Goal: Transaction & Acquisition: Purchase product/service

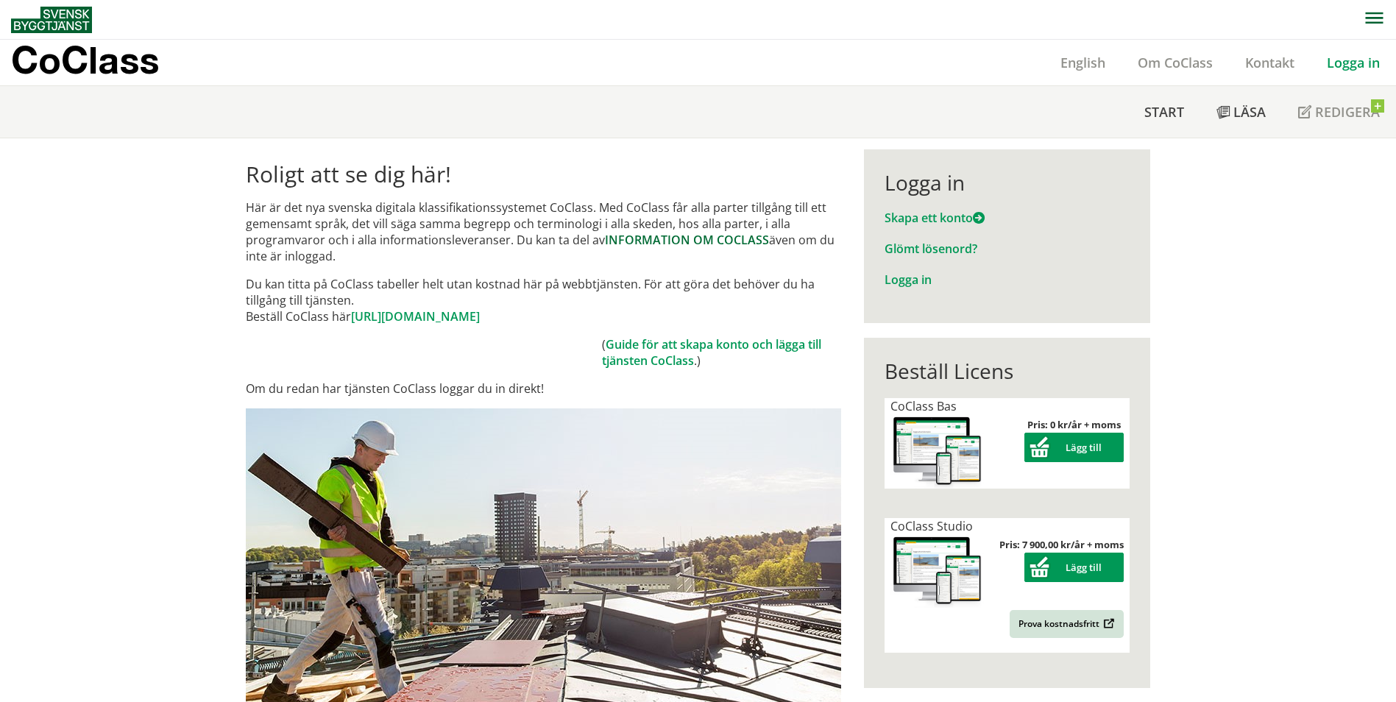
click at [651, 241] on link "INFORMATION OM COCLASS" at bounding box center [687, 240] width 164 height 16
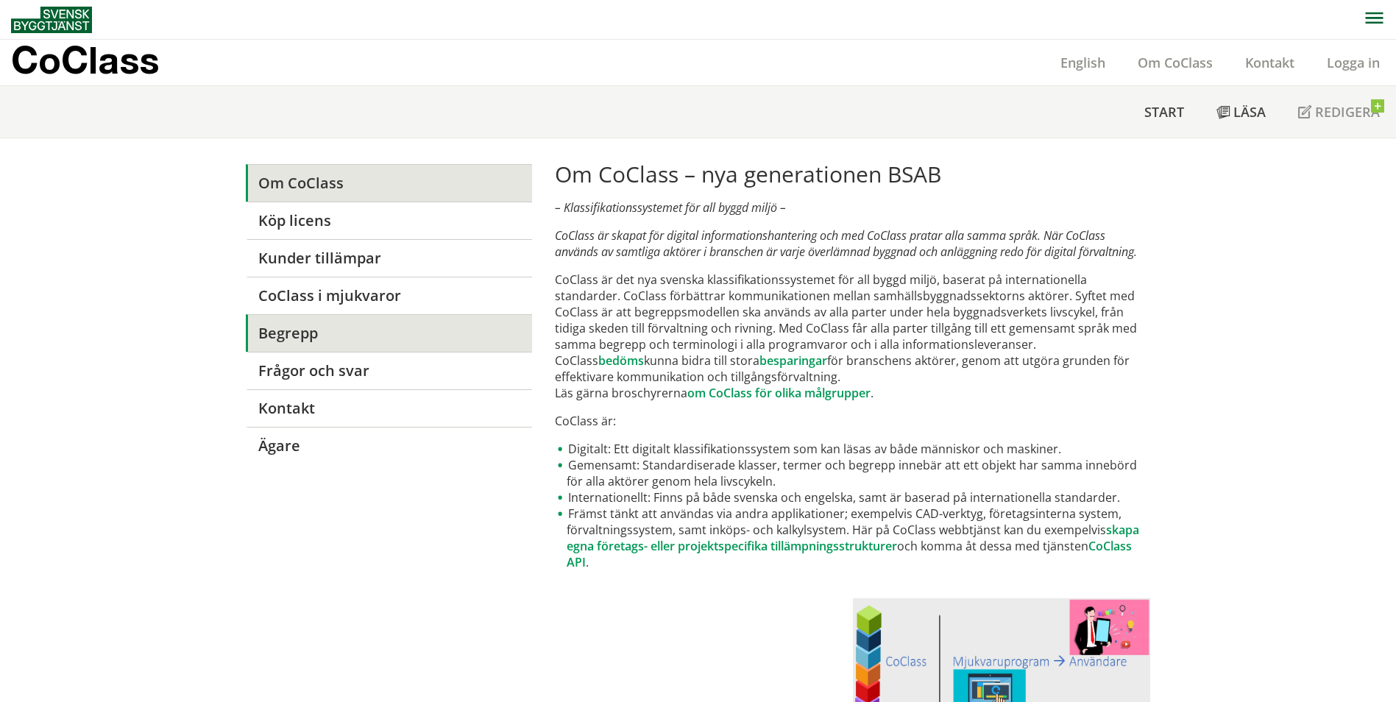
click at [269, 337] on link "Begrepp" at bounding box center [389, 333] width 286 height 38
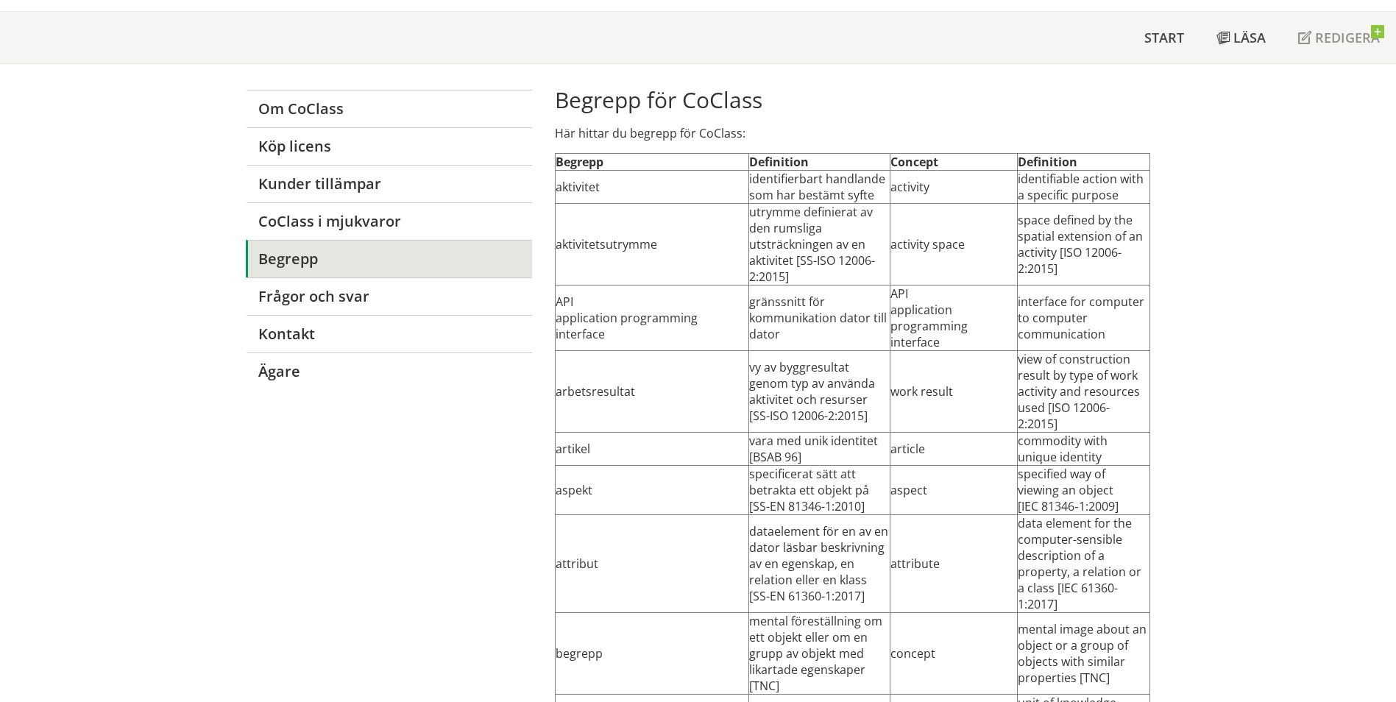
scroll to position [74, 0]
click at [1240, 38] on span "Läsa" at bounding box center [1250, 38] width 32 height 18
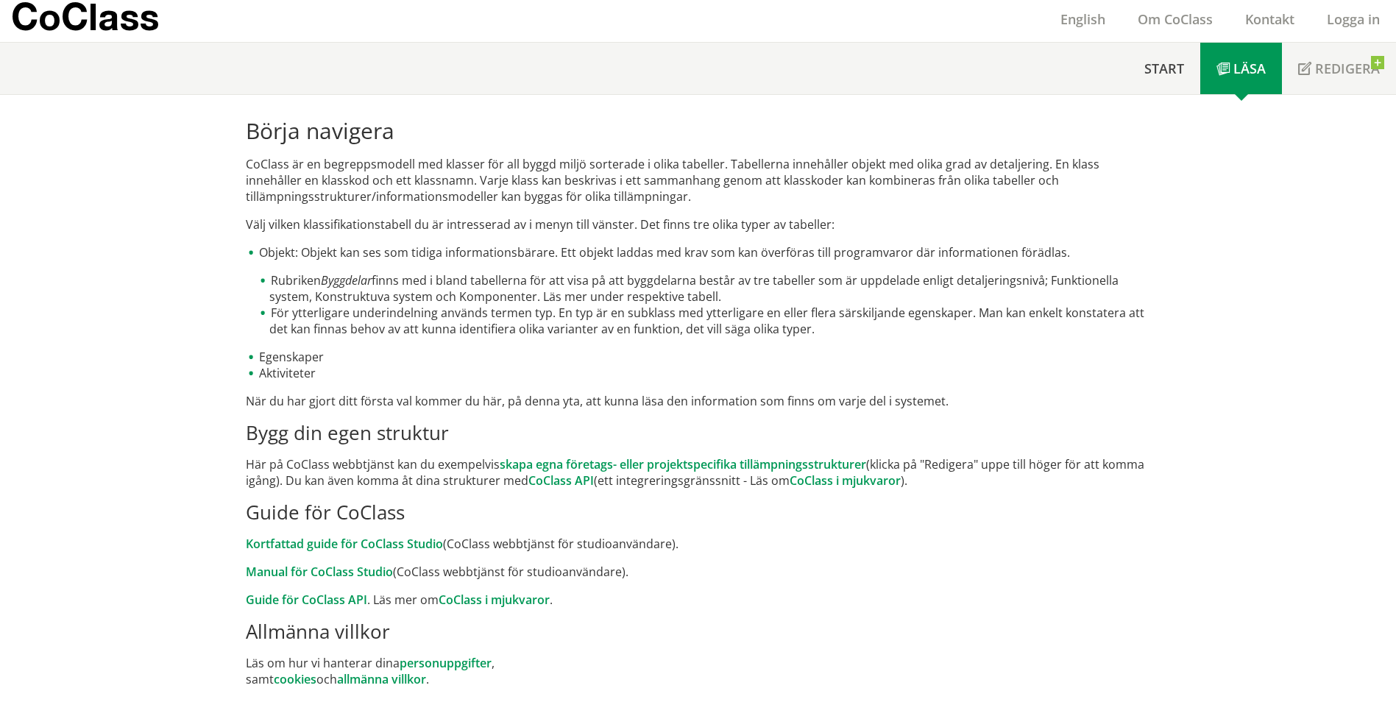
scroll to position [48, 0]
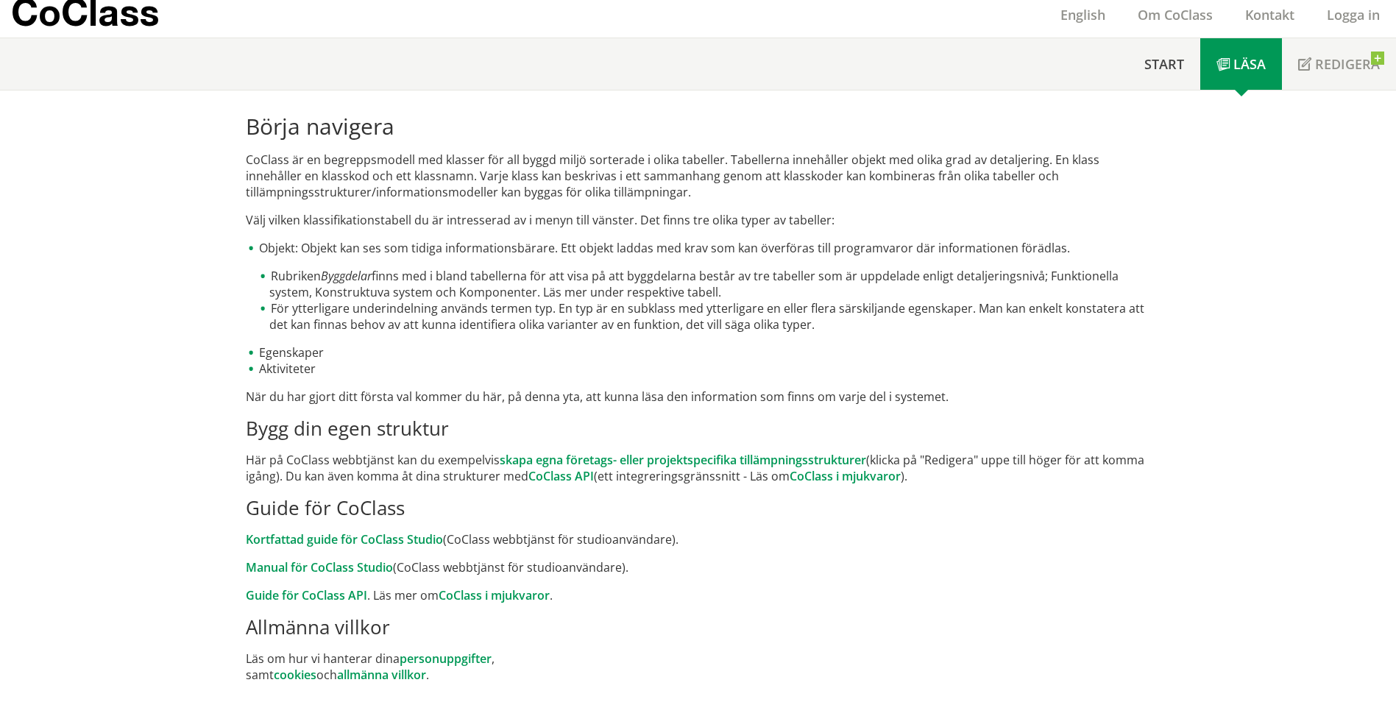
click at [116, 10] on p "CoClass" at bounding box center [85, 12] width 148 height 17
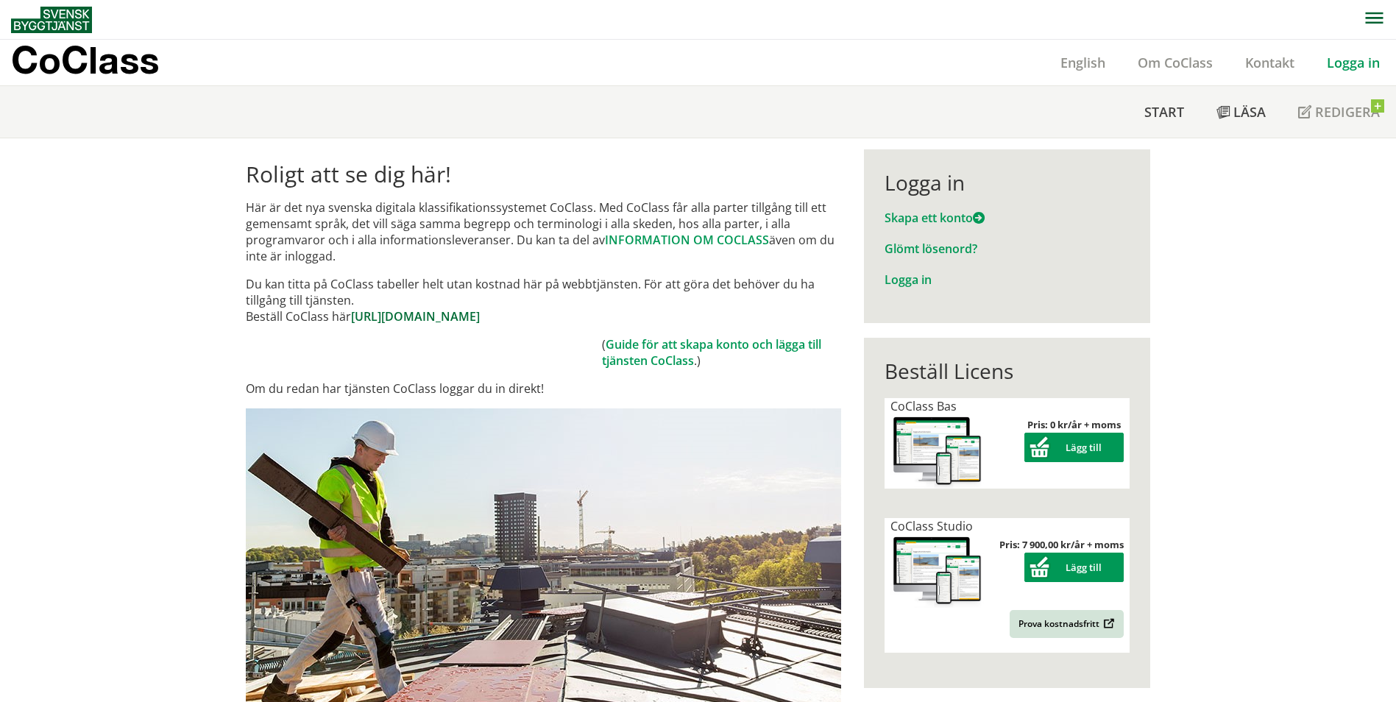
click at [477, 317] on link "https://www.byggtjanst.se/tjanster/coclass" at bounding box center [415, 316] width 129 height 16
click at [726, 345] on link "Guide för att skapa konto och lägga till tjänsten CoClass" at bounding box center [711, 352] width 219 height 32
click at [1092, 448] on button "Lägg till" at bounding box center [1074, 447] width 99 height 29
click at [897, 219] on link "Skapa ett konto" at bounding box center [935, 218] width 100 height 16
click at [897, 282] on link "Logga in" at bounding box center [908, 280] width 47 height 16
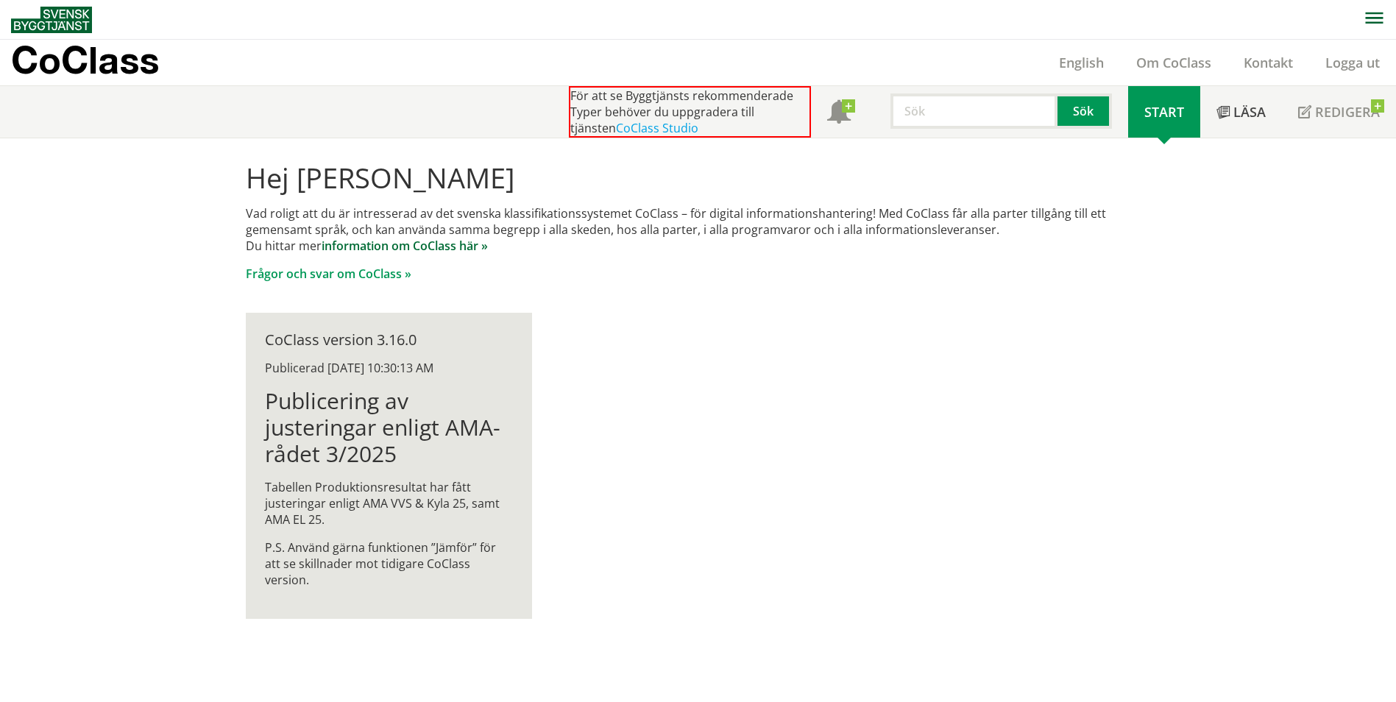
click at [415, 245] on link "information om CoClass här »" at bounding box center [405, 246] width 166 height 16
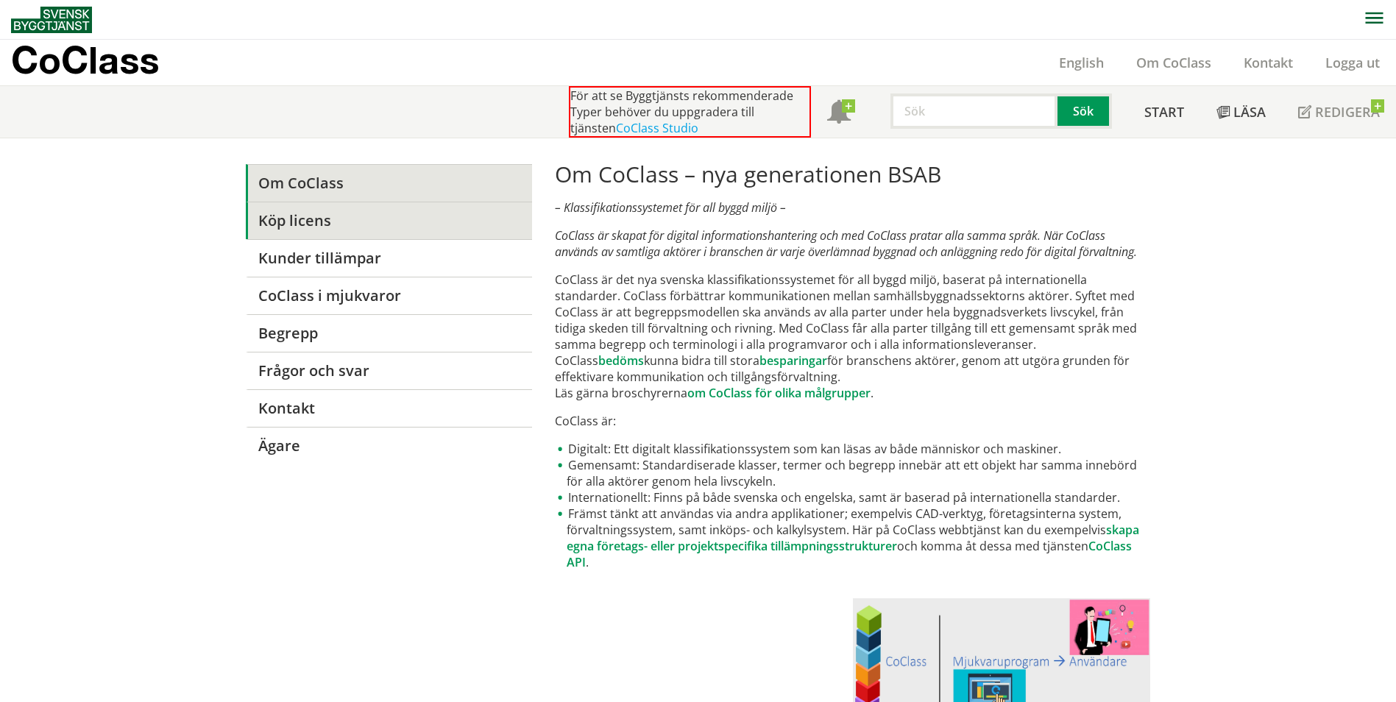
drag, startPoint x: 309, startPoint y: 220, endPoint x: 309, endPoint y: 229, distance: 8.8
click at [309, 221] on link "Köp licens" at bounding box center [389, 221] width 286 height 38
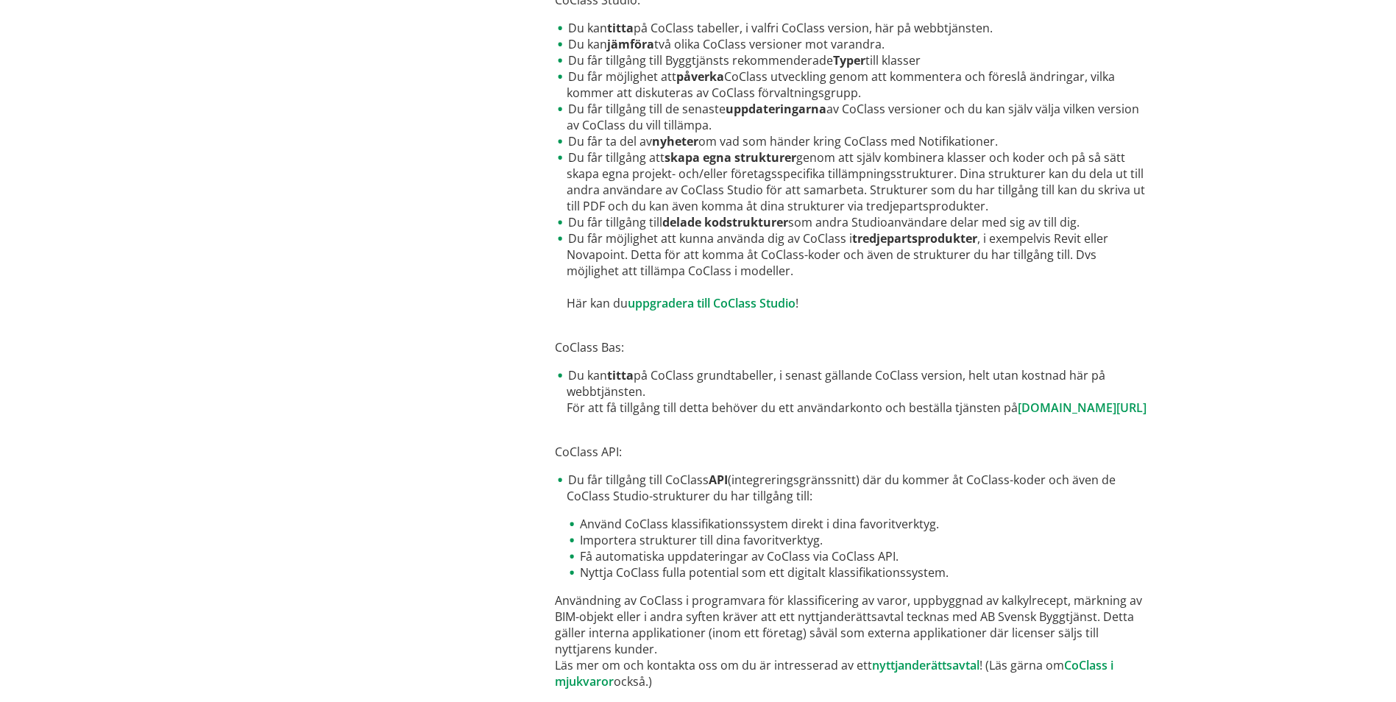
scroll to position [685, 0]
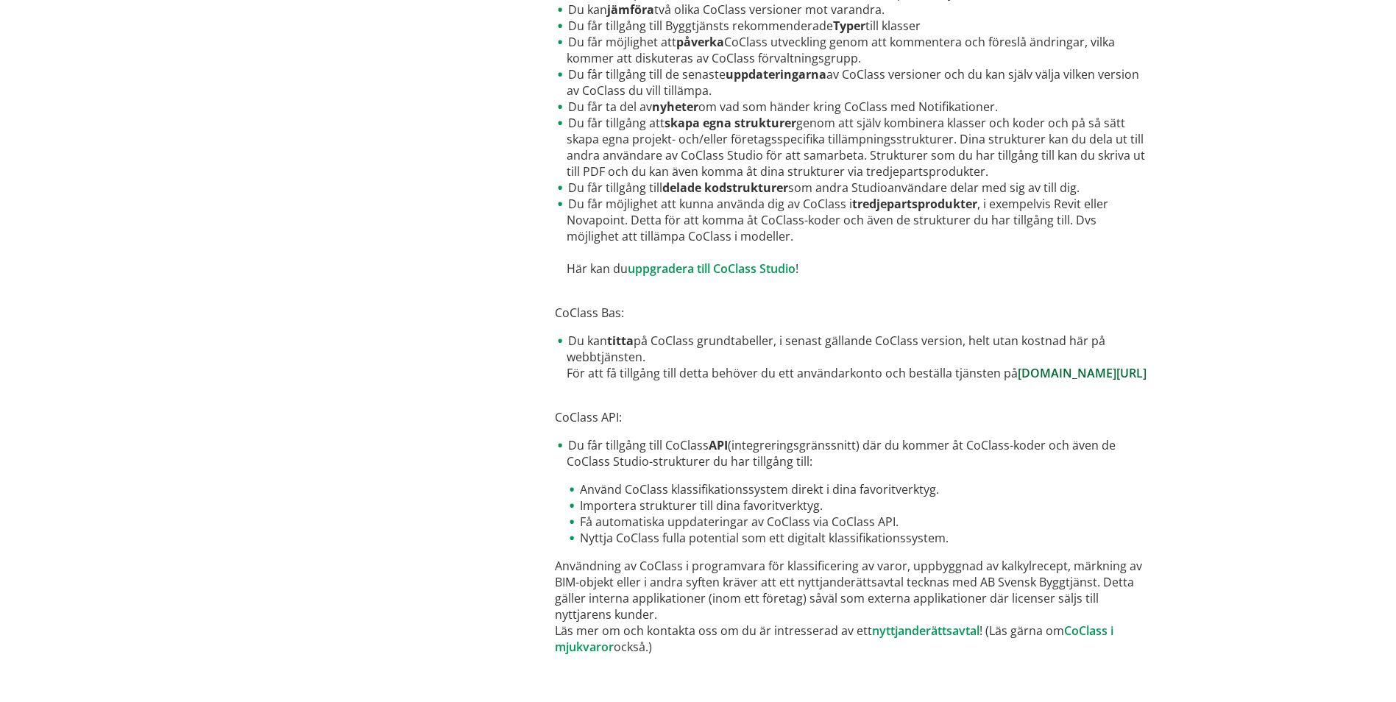
click at [1018, 378] on link "www.byggtjanst.se/tjanster/coclass" at bounding box center [1082, 373] width 129 height 16
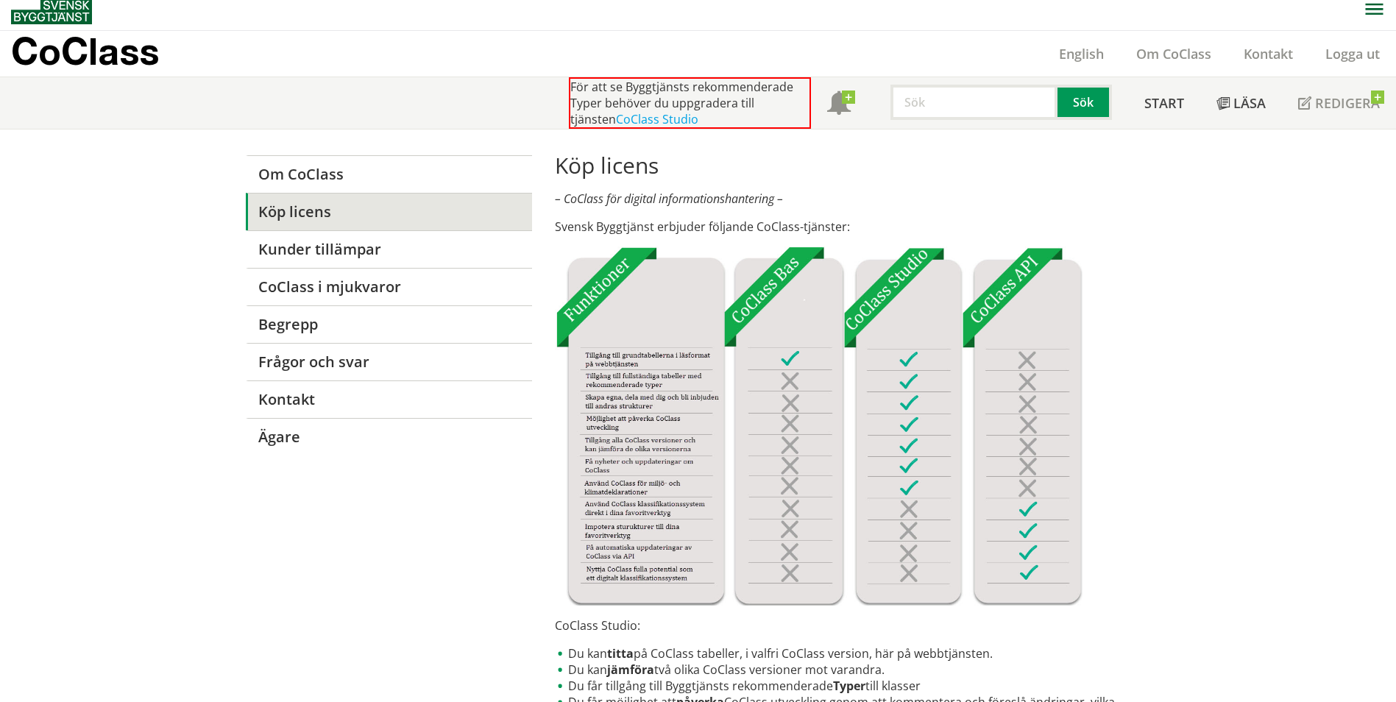
scroll to position [0, 0]
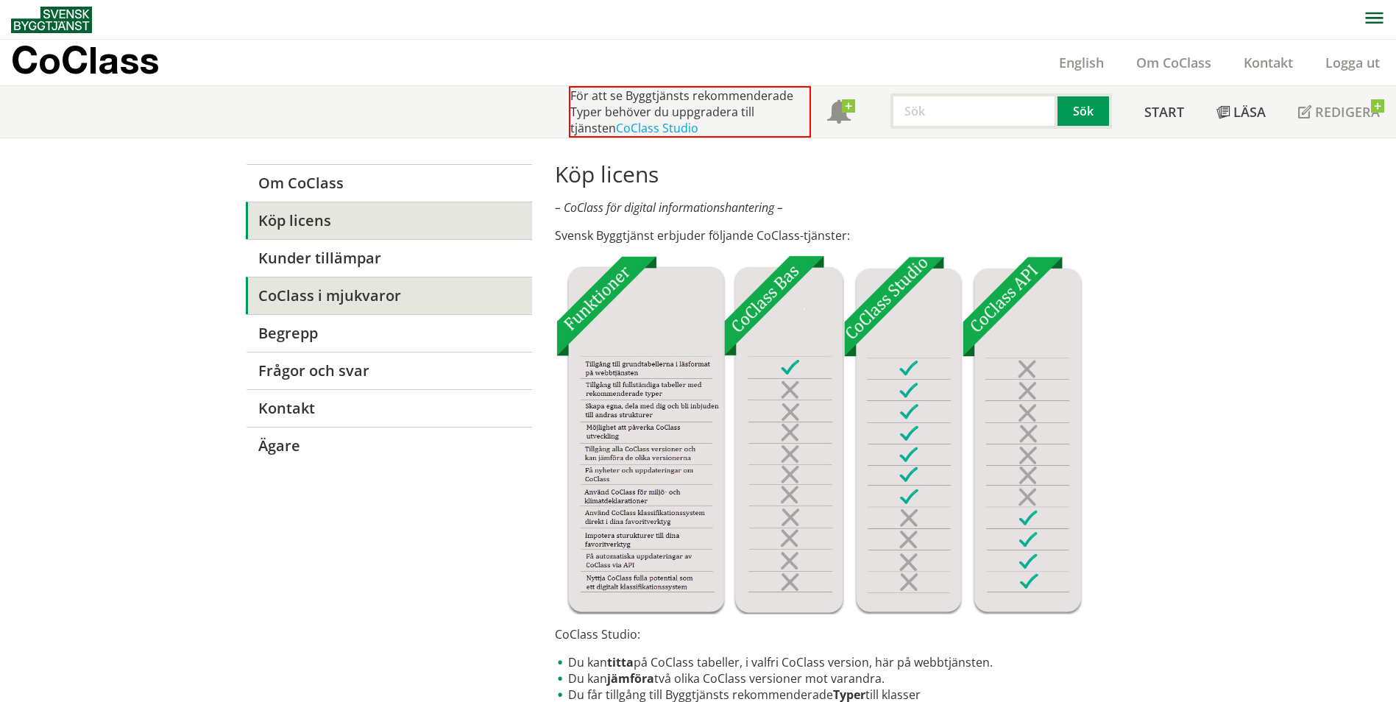
click at [364, 301] on link "CoClass i mjukvaror" at bounding box center [389, 296] width 286 height 38
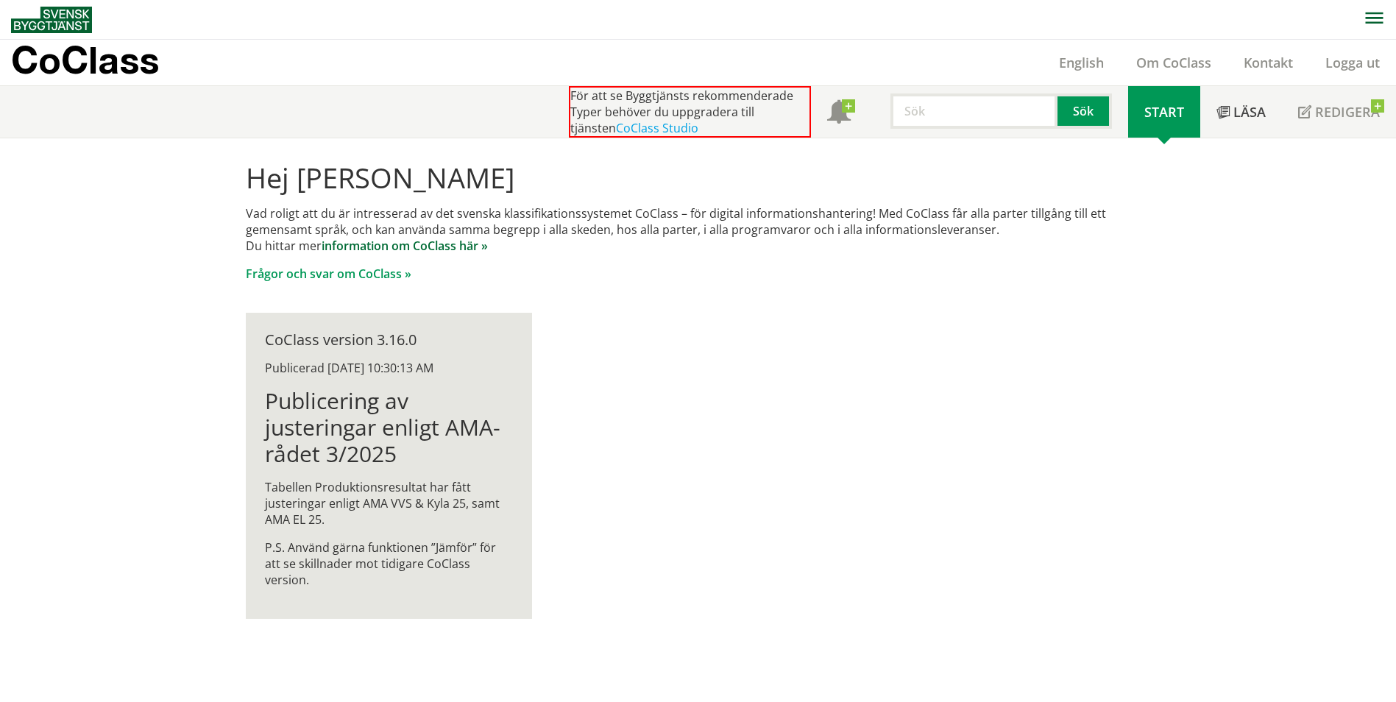
click at [460, 246] on link "information om CoClass här »" at bounding box center [405, 246] width 166 height 16
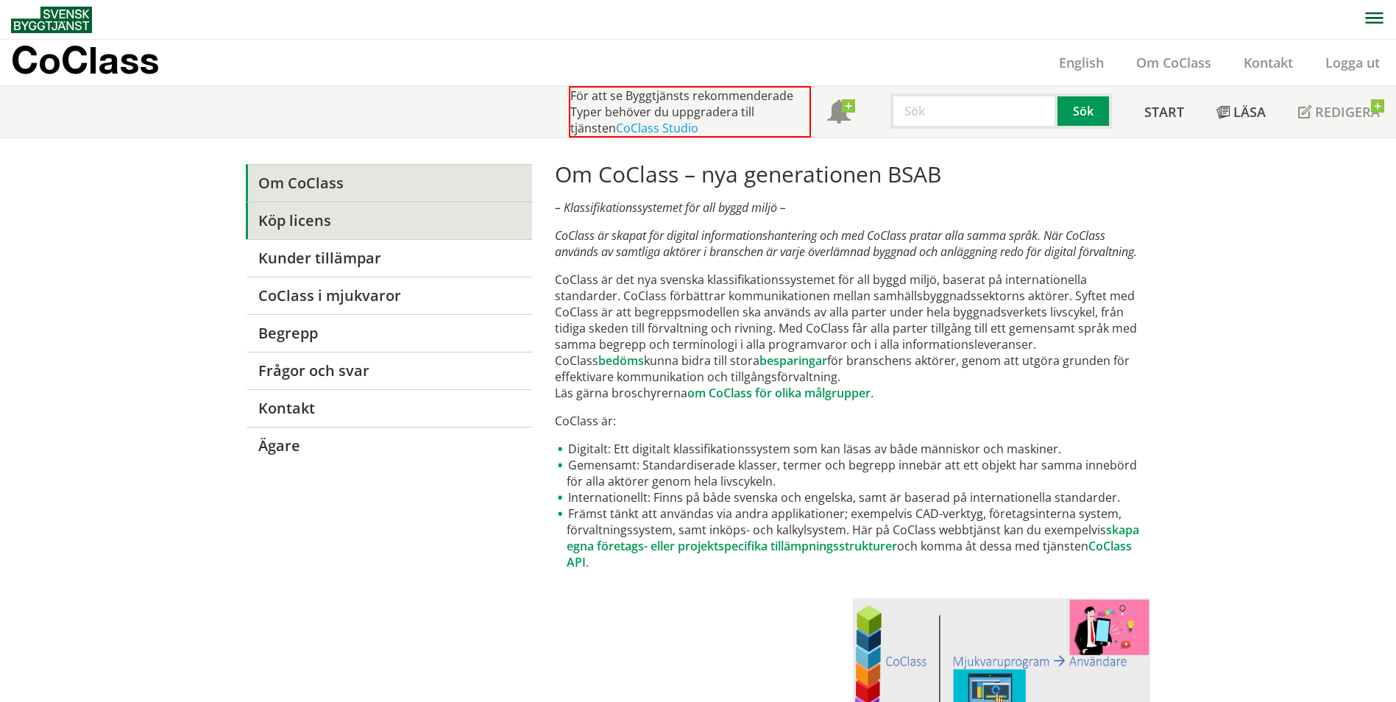
click at [299, 222] on link "Köp licens" at bounding box center [389, 221] width 286 height 38
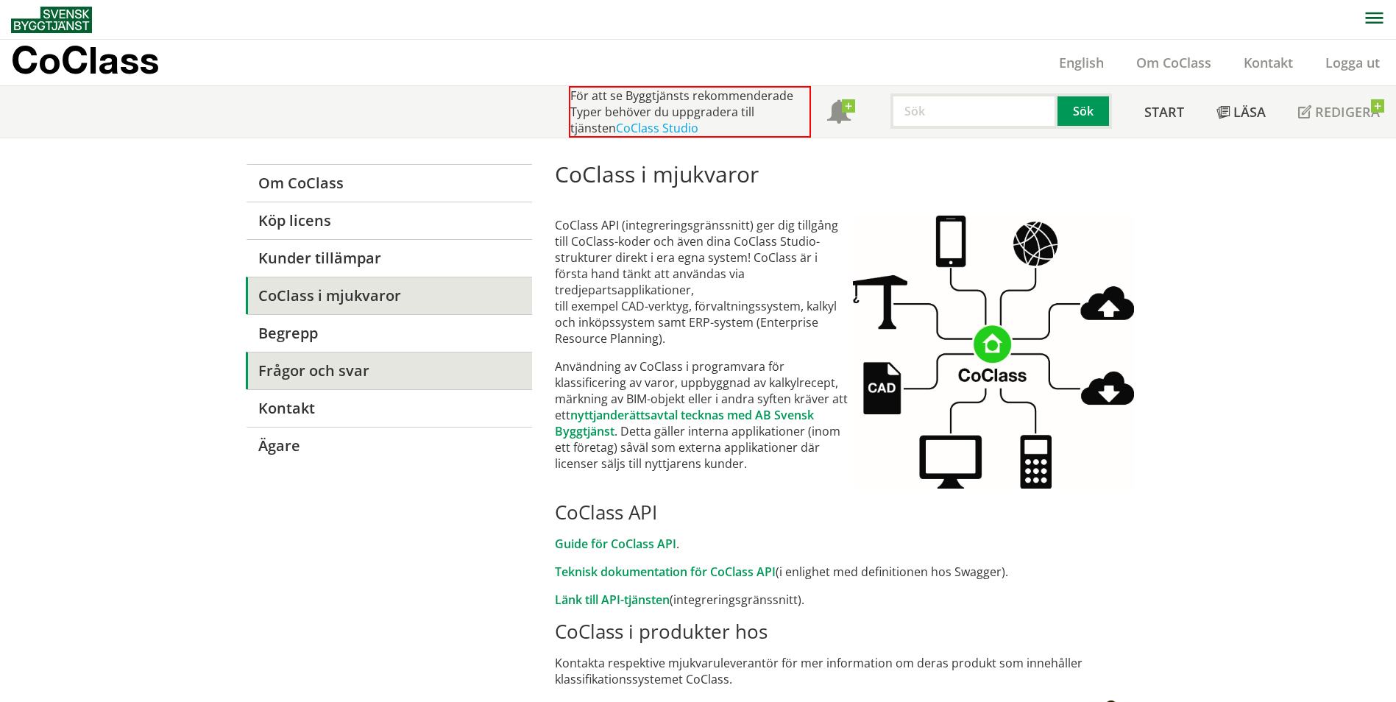
click at [334, 370] on link "Frågor och svar" at bounding box center [389, 371] width 286 height 38
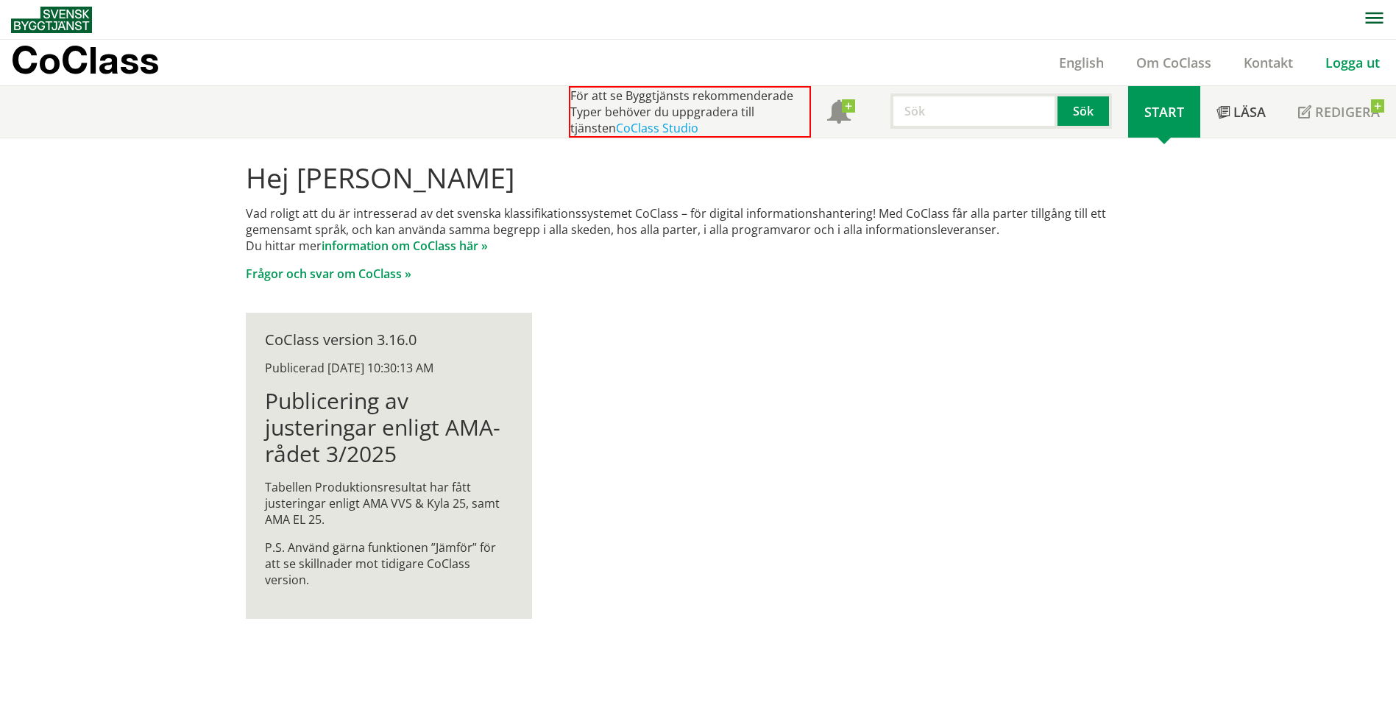
click at [1343, 66] on link "Logga ut" at bounding box center [1352, 63] width 87 height 18
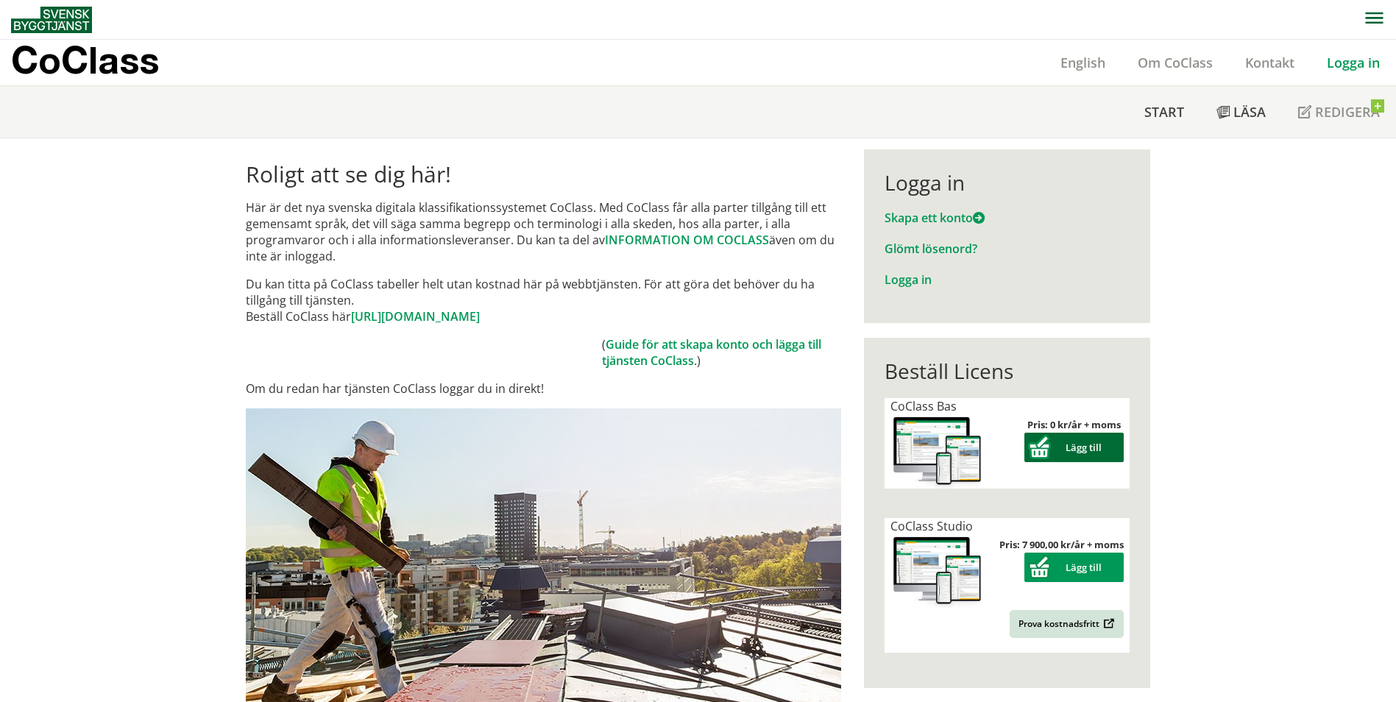
click at [1081, 445] on button "Lägg till" at bounding box center [1074, 447] width 99 height 29
click at [682, 350] on link "Guide för att skapa konto och lägga till tjänsten CoClass" at bounding box center [711, 352] width 219 height 32
click at [1070, 447] on button "Lägg till" at bounding box center [1074, 447] width 99 height 29
click at [426, 316] on link "https://www.byggtjanst.se/tjanster/coclass" at bounding box center [415, 316] width 129 height 16
click at [906, 284] on link "Logga in" at bounding box center [908, 280] width 47 height 16
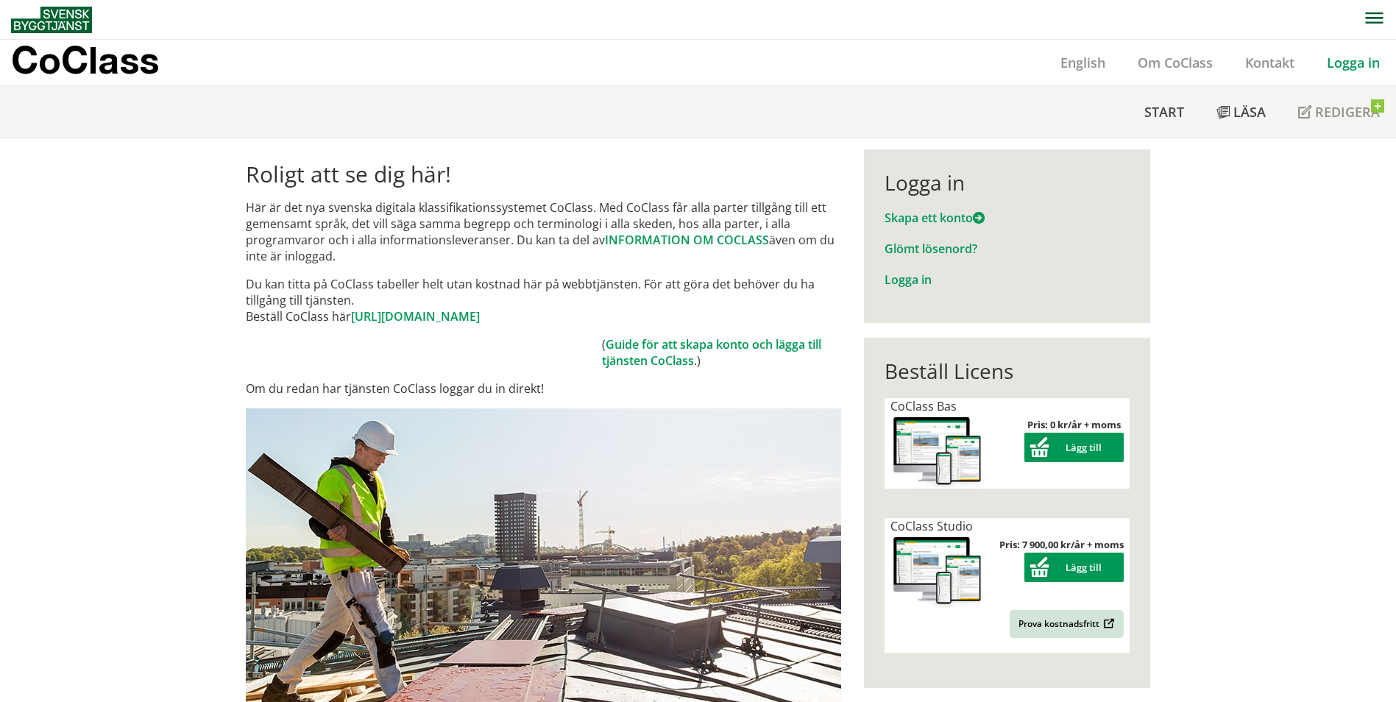
click at [975, 63] on div "CoClass English Om CoClass Kontakt Logga in" at bounding box center [703, 63] width 1385 height 46
click at [1069, 446] on button "Lägg till" at bounding box center [1074, 447] width 99 height 29
click at [904, 282] on link "Logga in" at bounding box center [908, 280] width 47 height 16
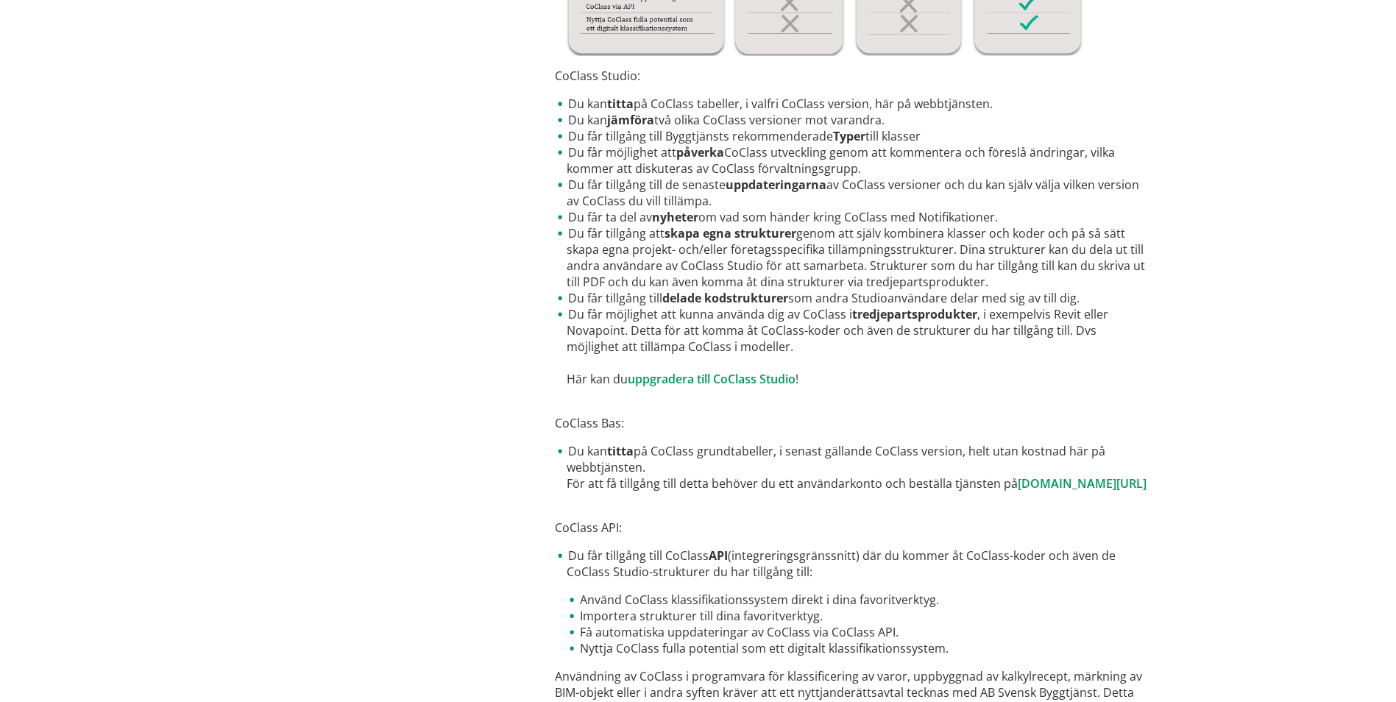
scroll to position [685, 0]
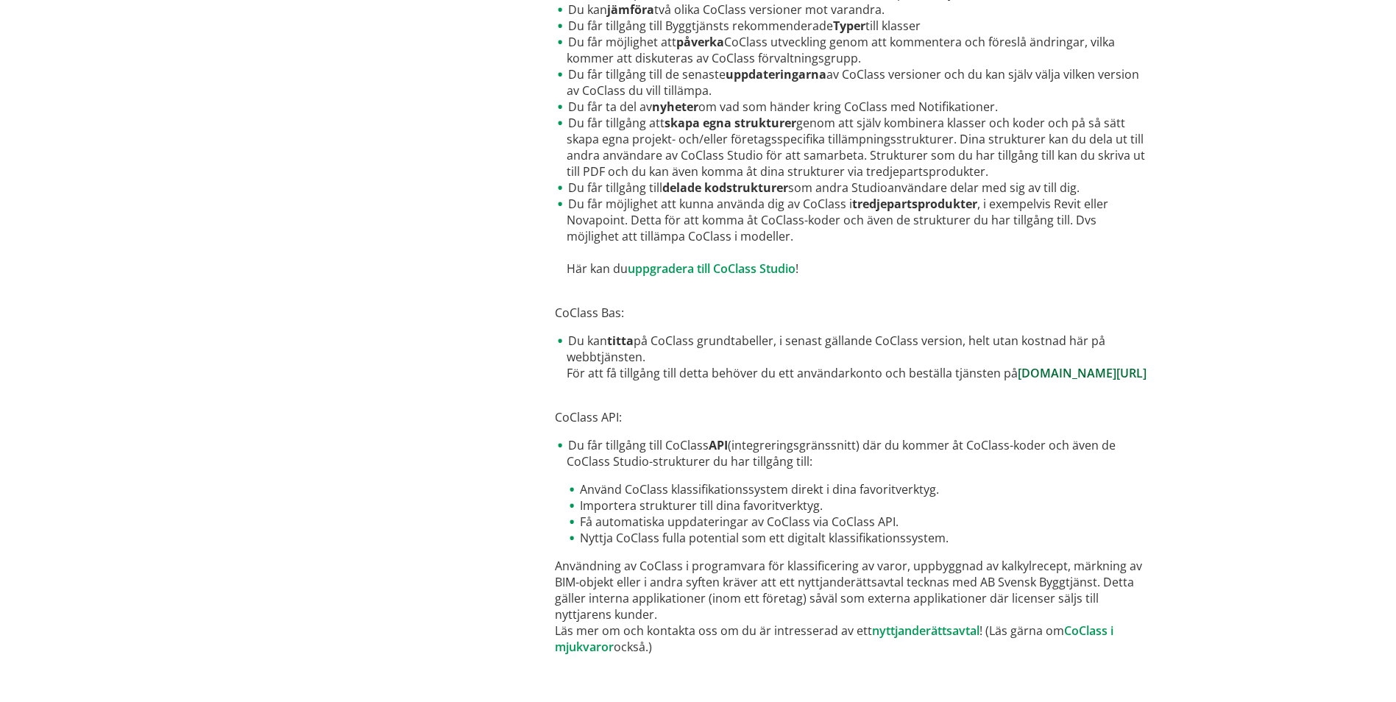
click at [1018, 375] on link "[DOMAIN_NAME][URL]" at bounding box center [1082, 373] width 129 height 16
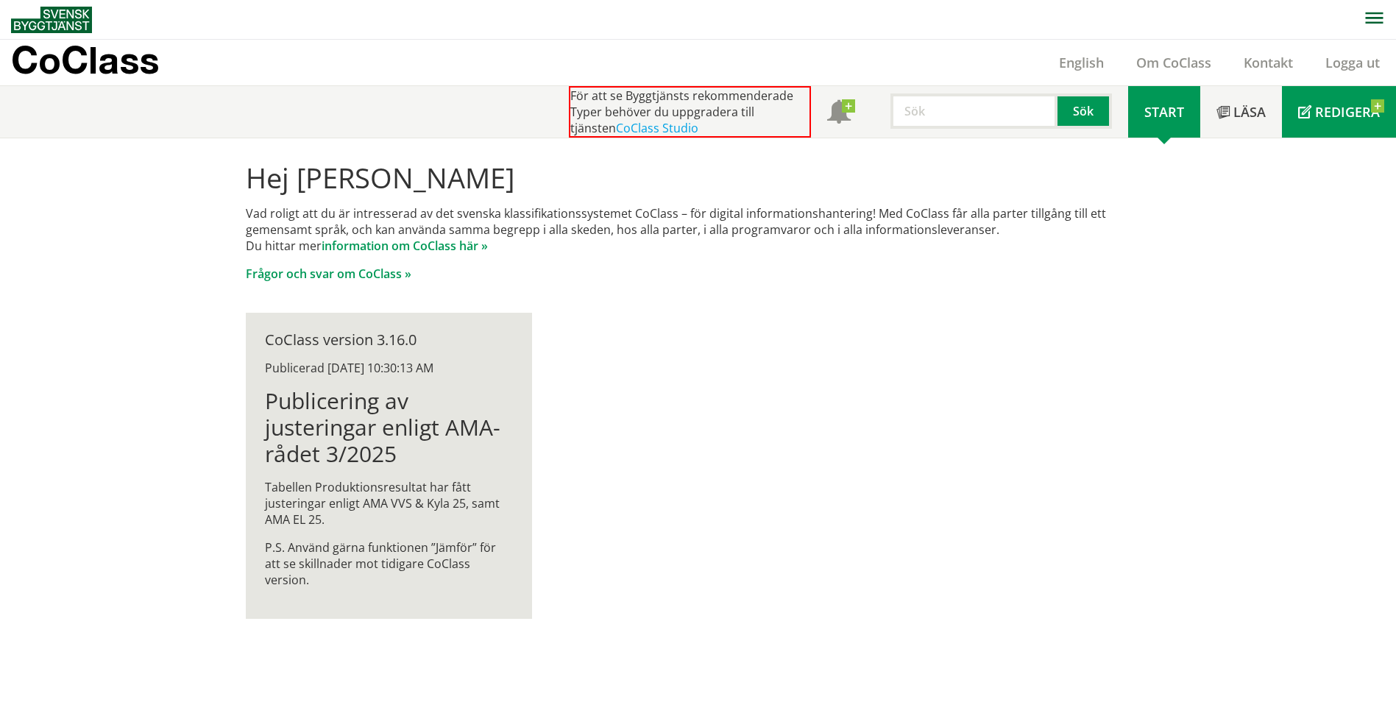
click at [1382, 106] on link "Redigera" at bounding box center [1339, 112] width 114 height 52
